Goal: Information Seeking & Learning: Learn about a topic

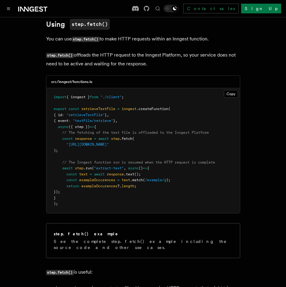
scroll to position [313, 0]
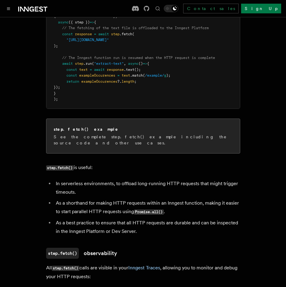
click at [133, 134] on p "See the complete step.fetch() example including the source code and other use c…" at bounding box center [143, 140] width 179 height 12
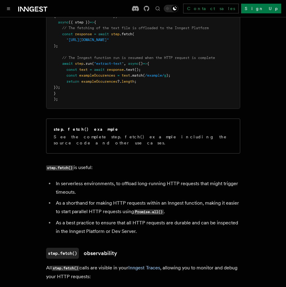
scroll to position [419, 0]
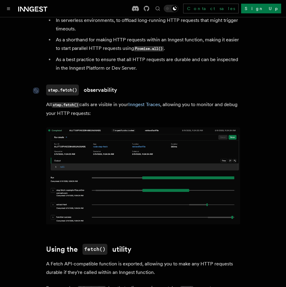
click at [94, 84] on link "step.fetch() observability" at bounding box center [81, 89] width 71 height 11
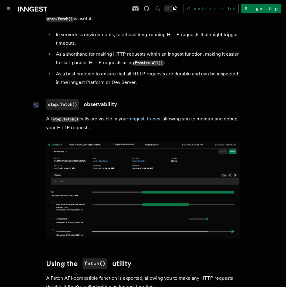
scroll to position [462, 0]
click at [69, 98] on code "step.fetch()" at bounding box center [62, 103] width 33 height 11
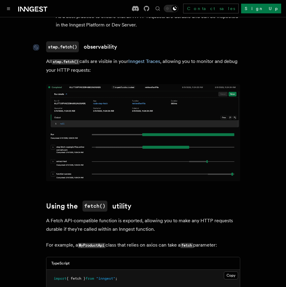
click at [98, 41] on link "step.fetch() observability" at bounding box center [81, 46] width 71 height 11
click at [59, 41] on code "step.fetch()" at bounding box center [62, 46] width 33 height 11
click at [86, 106] on img at bounding box center [143, 132] width 194 height 97
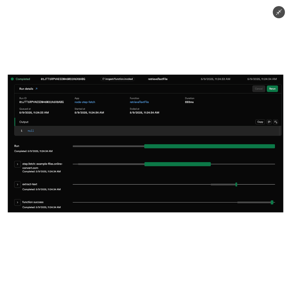
click at [136, 59] on div at bounding box center [145, 143] width 291 height 287
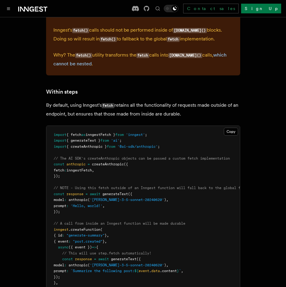
scroll to position [894, 0]
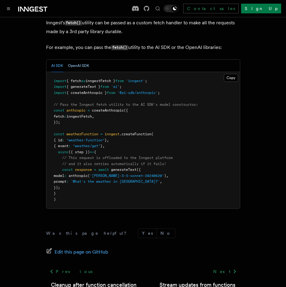
scroll to position [625, 0]
